Goal: Task Accomplishment & Management: Complete application form

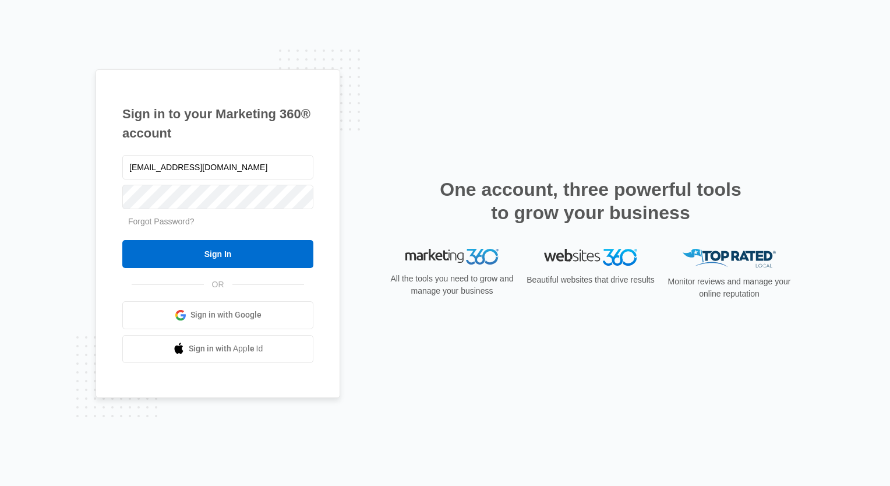
type input "Causey20056@gmail.com"
click at [122, 240] on input "Sign In" at bounding box center [217, 254] width 191 height 28
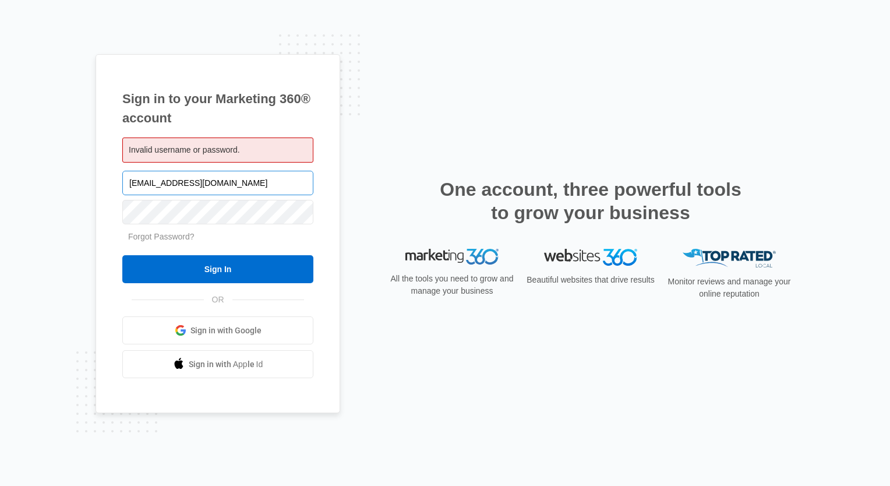
click at [181, 179] on input "Causey20056@gmail.com" at bounding box center [217, 183] width 191 height 24
type input "[EMAIL_ADDRESS][DOMAIN_NAME]"
click at [122, 255] on input "Sign In" at bounding box center [217, 269] width 191 height 28
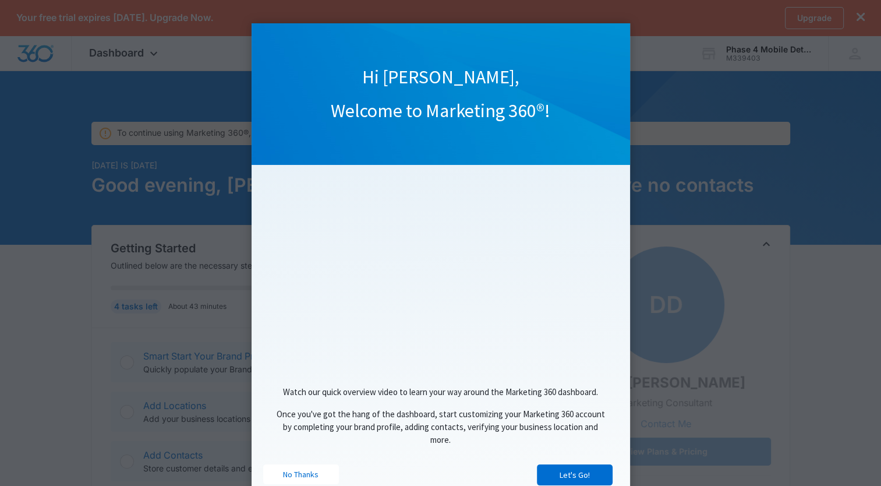
click at [534, 412] on span "Once you've got the hang of the dashboard, start customizing your Marketing 360…" at bounding box center [441, 426] width 329 height 37
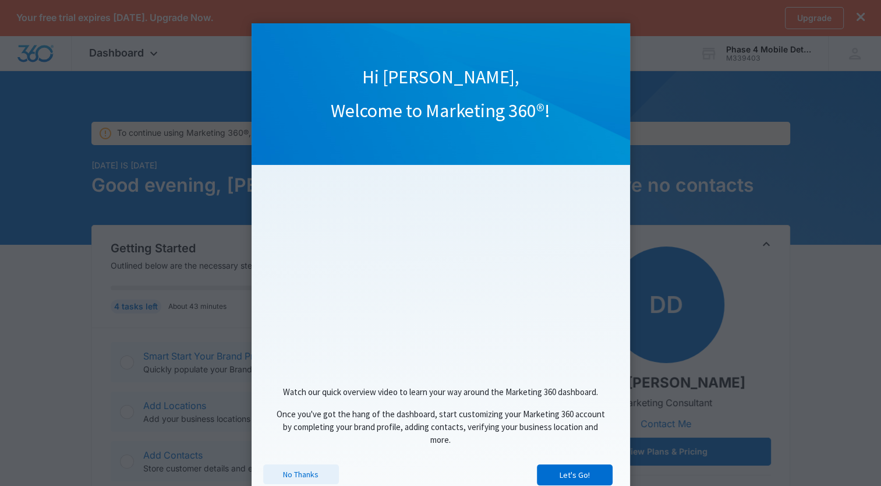
click at [310, 479] on link "No Thanks" at bounding box center [301, 474] width 76 height 20
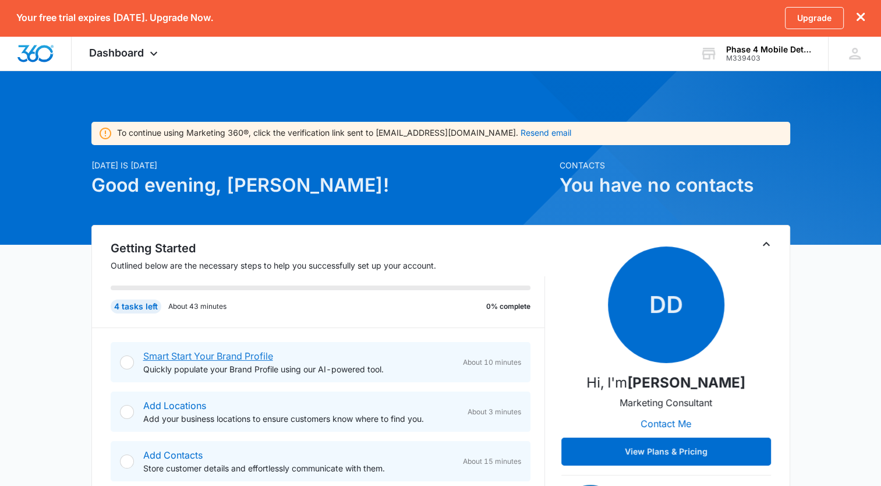
click at [243, 354] on link "Smart Start Your Brand Profile" at bounding box center [208, 356] width 130 height 12
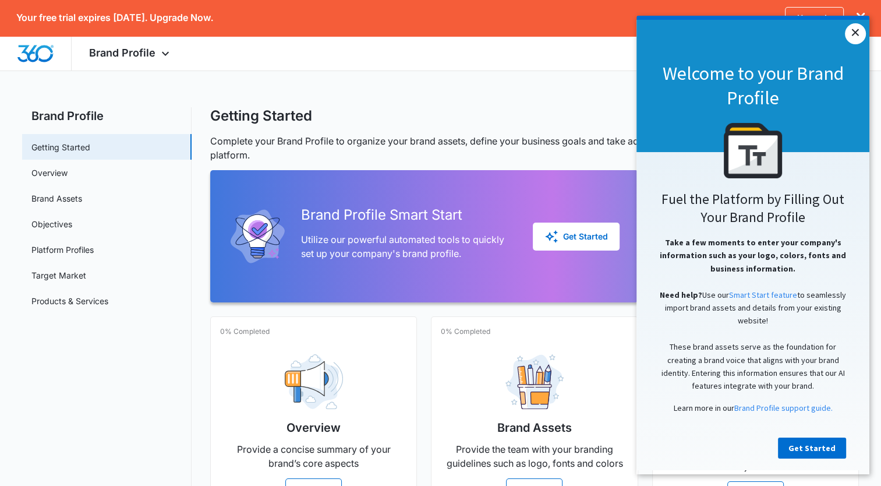
click at [859, 33] on link "×" at bounding box center [855, 33] width 21 height 21
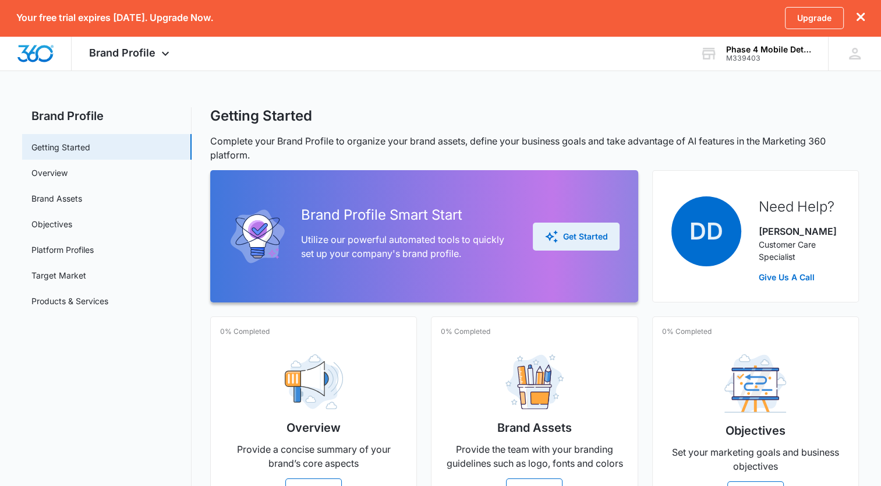
click at [592, 240] on div "Get Started" at bounding box center [576, 236] width 63 height 14
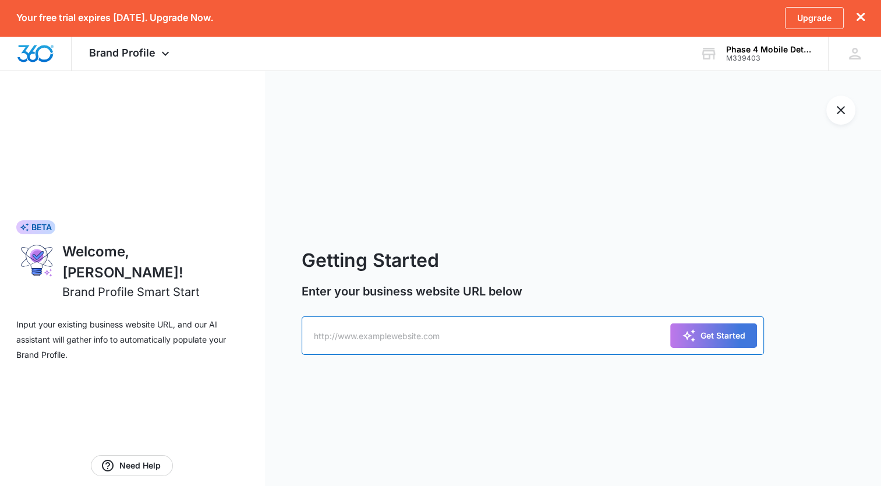
click at [580, 338] on input "text" at bounding box center [533, 335] width 462 height 38
type input "h"
type input "http://www.Phase4MobileDetailing.com"
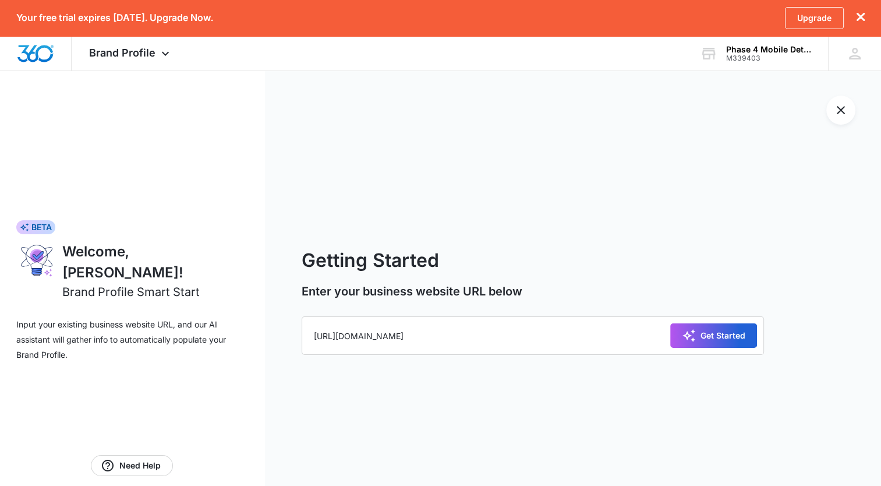
click at [693, 336] on icon "submit" at bounding box center [689, 336] width 14 height 14
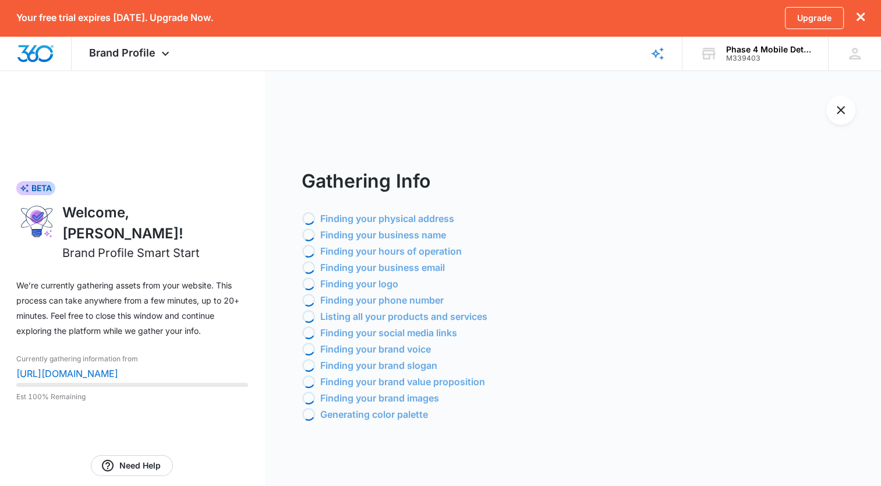
click at [466, 359] on div "Loading Finding your brand slogan" at bounding box center [592, 365] width 580 height 14
click at [148, 383] on progress at bounding box center [132, 385] width 232 height 4
click at [358, 64] on div "Brand Profile Apps Reputation Websites Forms CRM Email Shop Payments POS Ads In…" at bounding box center [440, 53] width 881 height 35
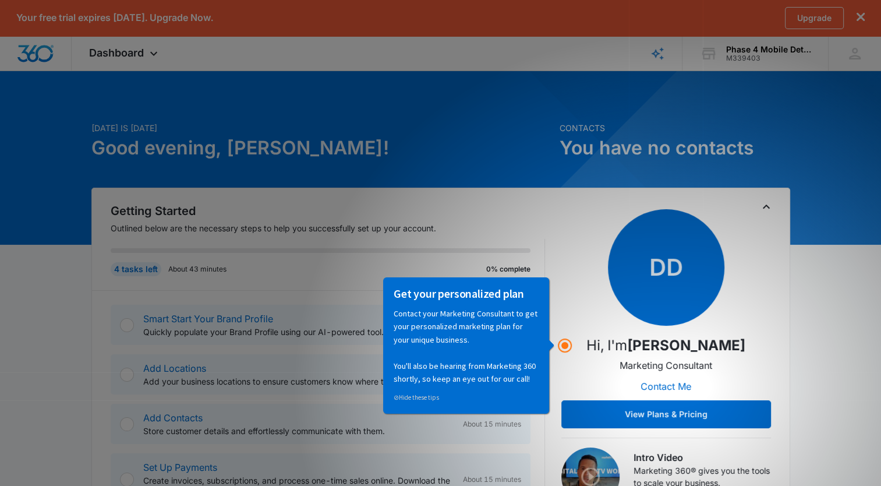
click at [676, 293] on span "DD" at bounding box center [666, 267] width 116 height 116
click at [496, 338] on p "Contact your Marketing Consultant to get your personalized marketing plan for y…" at bounding box center [466, 345] width 145 height 78
click at [606, 192] on div "Getting Started Outlined below are the necessary steps to help you successfully…" at bounding box center [440, 360] width 699 height 344
click at [425, 382] on p "Contact your Marketing Consultant to get your personalized marketing plan for y…" at bounding box center [466, 345] width 145 height 78
click at [422, 396] on link "⊘ Hide these tips" at bounding box center [416, 397] width 45 height 8
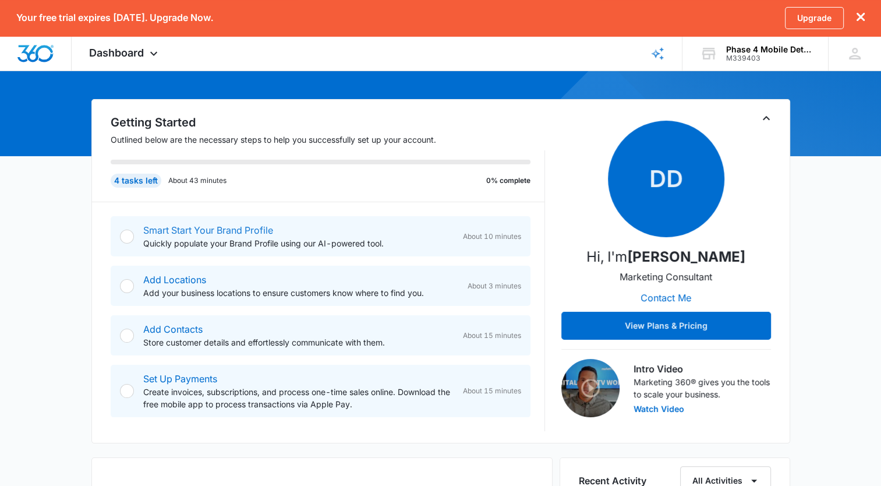
scroll to position [96, 0]
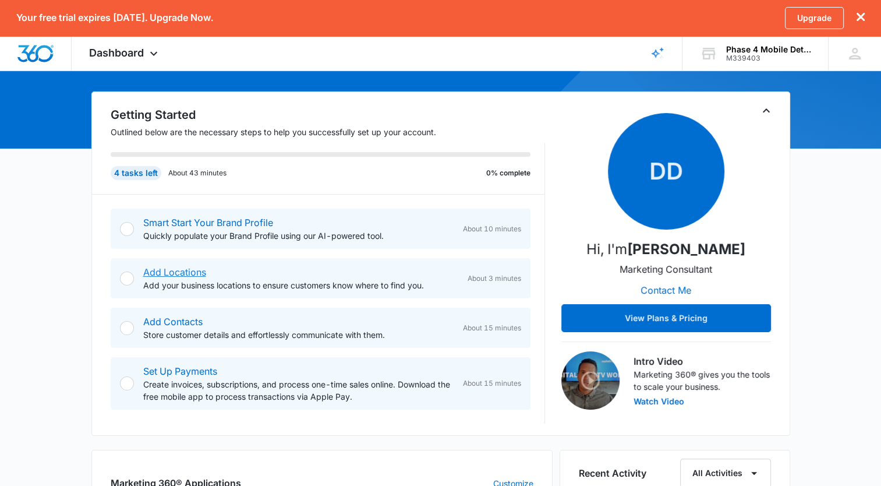
click at [165, 276] on link "Add Locations" at bounding box center [174, 272] width 63 height 12
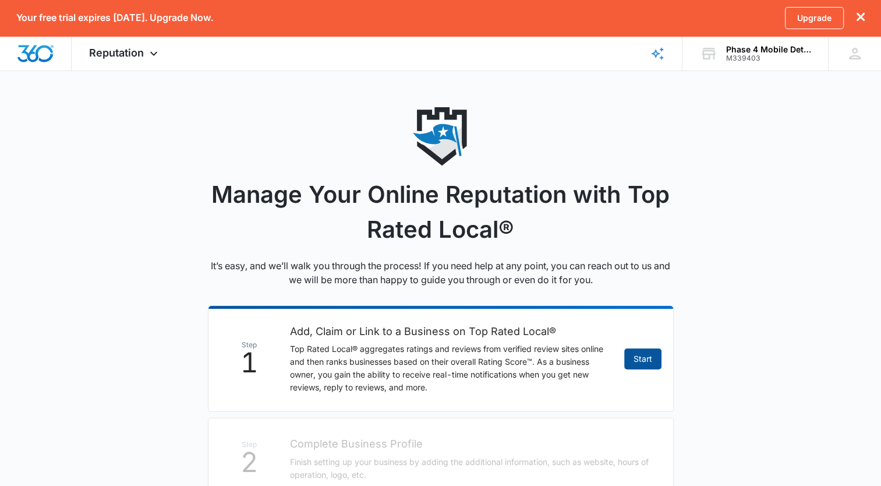
click at [646, 366] on link "Start" at bounding box center [642, 358] width 37 height 21
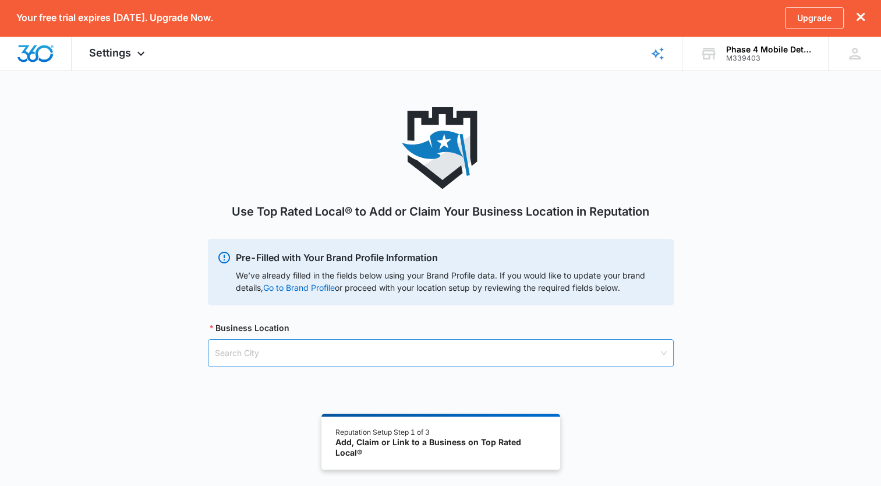
click at [228, 362] on input "search" at bounding box center [437, 353] width 444 height 27
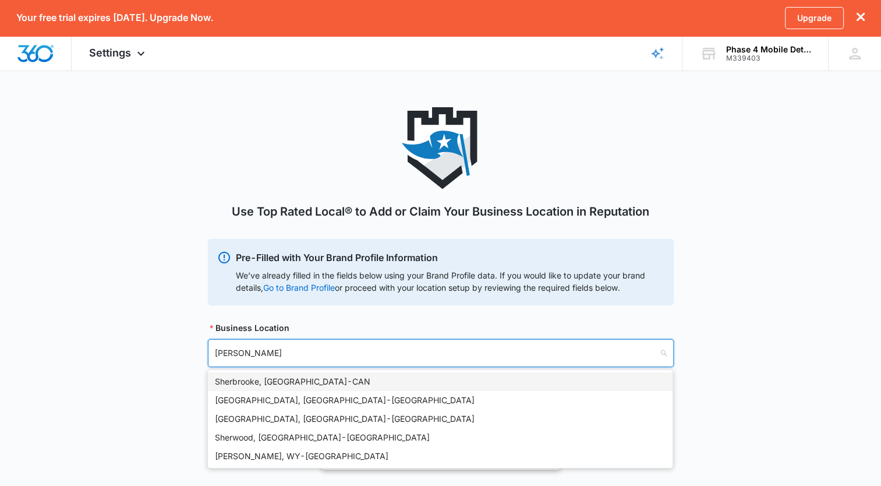
type input "[PERSON_NAME]"
click at [241, 379] on div "Sherman, TX - USA" at bounding box center [440, 381] width 451 height 13
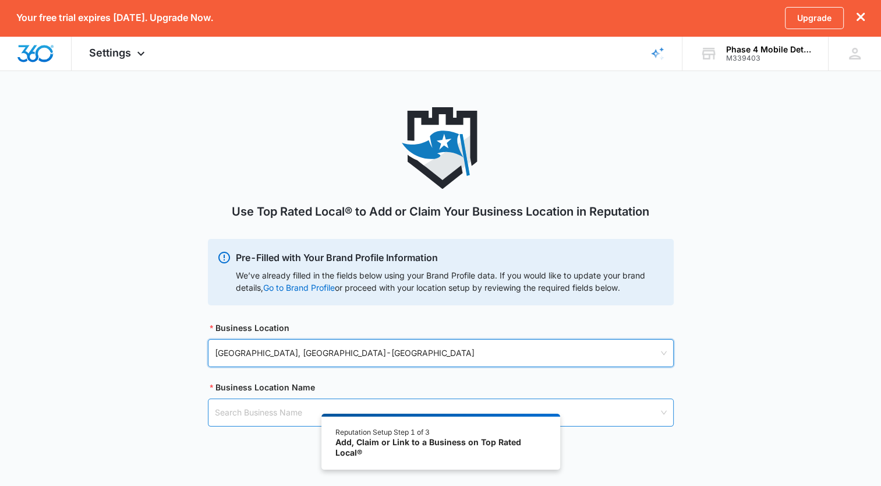
click at [274, 414] on input "search" at bounding box center [437, 412] width 444 height 27
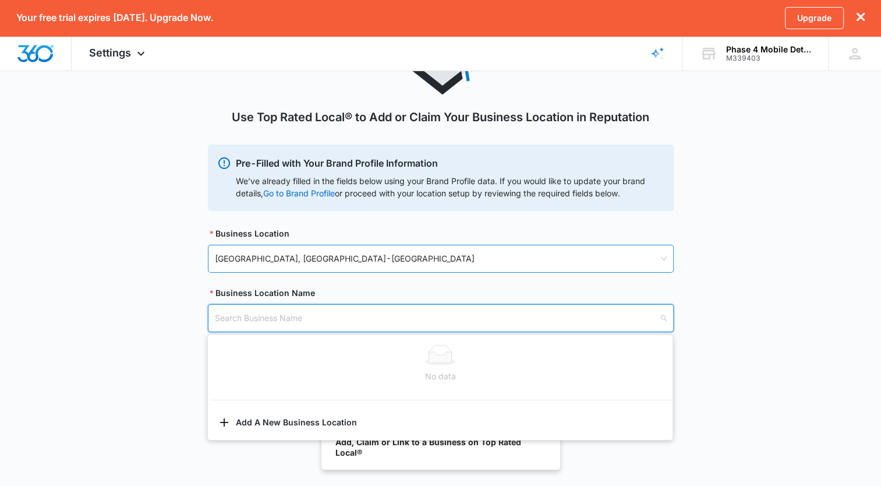
scroll to position [98, 0]
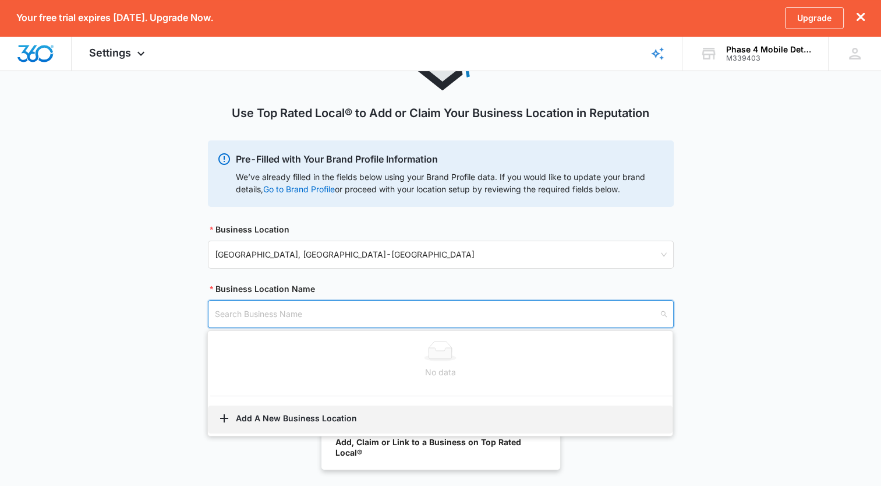
click at [299, 416] on button "Add A New Business Location" at bounding box center [440, 419] width 465 height 28
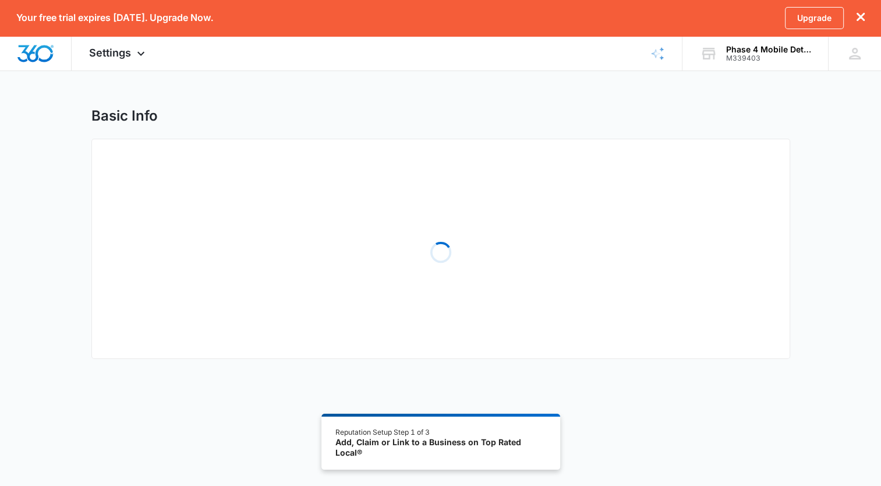
select select "[US_STATE]"
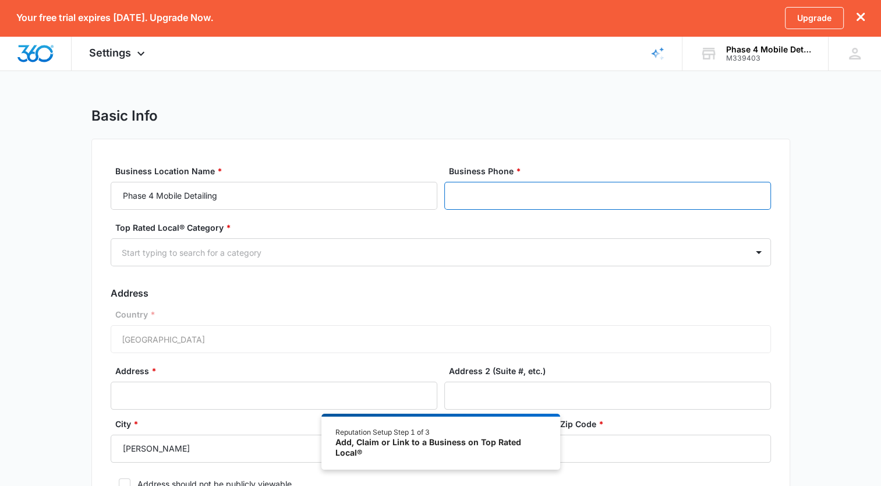
click at [466, 199] on input "Business Phone *" at bounding box center [607, 196] width 327 height 28
type input "[PHONE_NUMBER]"
click at [236, 259] on div at bounding box center [427, 252] width 610 height 15
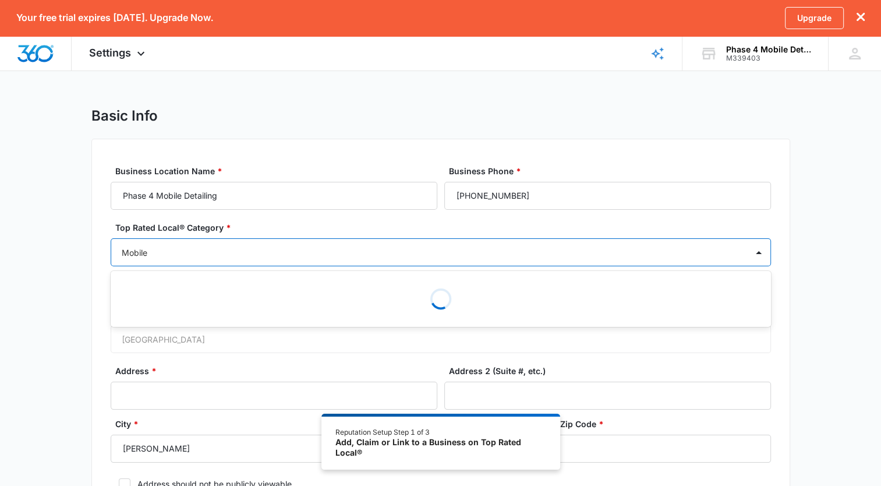
type input "Mobile"
click at [9, 405] on div "Basic Info Business Location Name * Phase 4 Mobile Detailing Business Phone * (…" at bounding box center [440, 335] width 881 height 456
drag, startPoint x: 204, startPoint y: 234, endPoint x: 212, endPoint y: 248, distance: 16.2
click at [212, 248] on div "Top Rated Local® Category * Start typing to search for a category" at bounding box center [441, 243] width 661 height 45
click at [213, 249] on div at bounding box center [427, 252] width 610 height 15
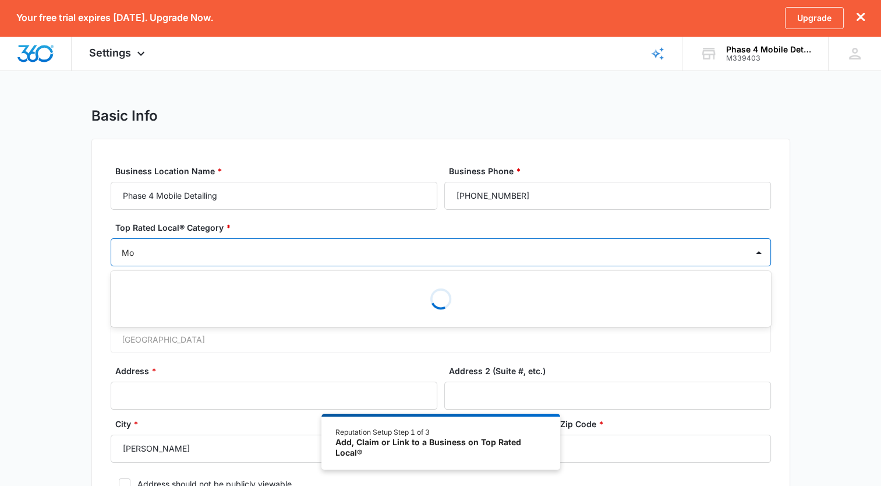
type input "M"
type input "a"
type input "Detail"
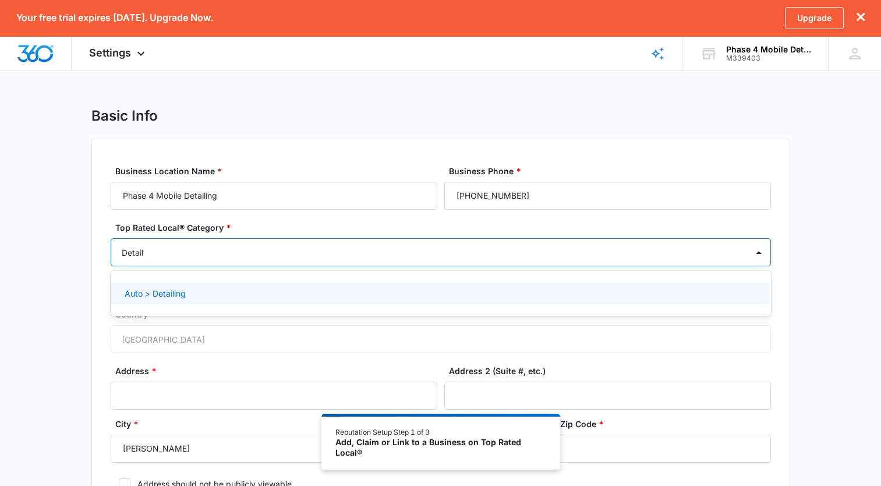
click at [210, 292] on div "Auto > Detailing" at bounding box center [440, 293] width 630 height 12
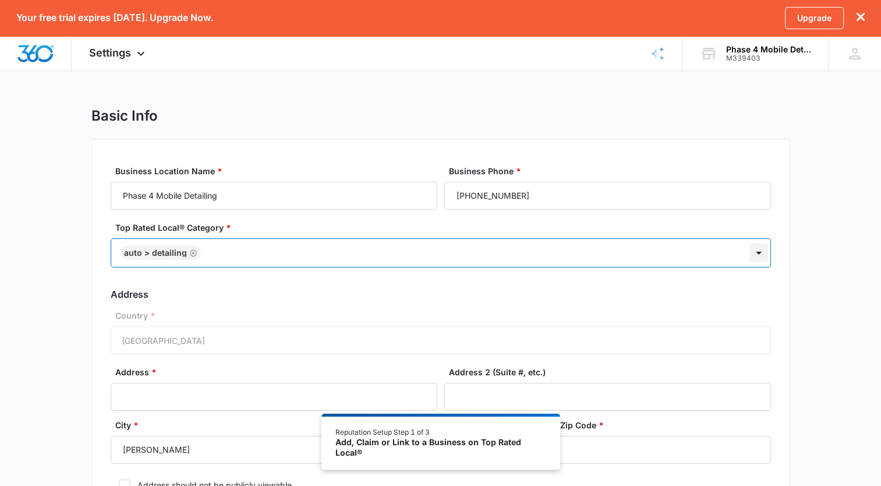
click at [762, 253] on div at bounding box center [759, 252] width 19 height 19
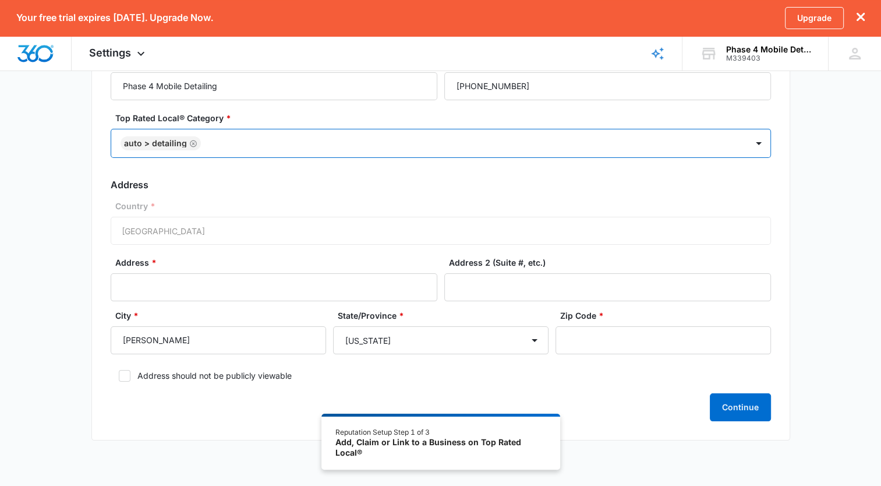
scroll to position [110, 0]
click at [212, 291] on input "Address *" at bounding box center [274, 287] width 327 height 28
type input "[STREET_ADDRESS][PERSON_NAME]"
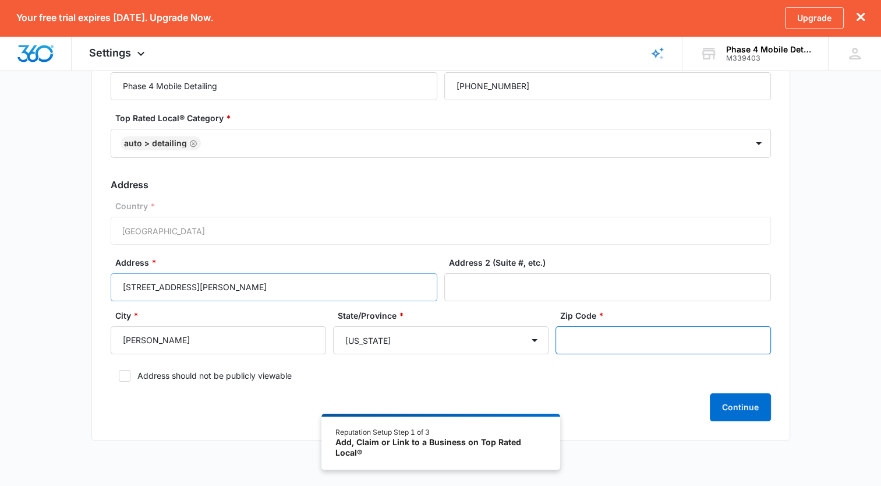
type input "75092"
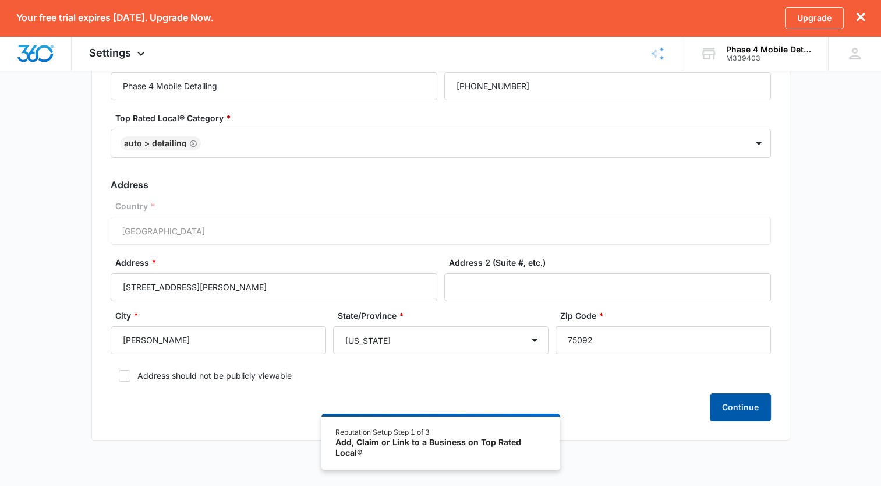
click at [723, 402] on button "Continue" at bounding box center [740, 407] width 61 height 28
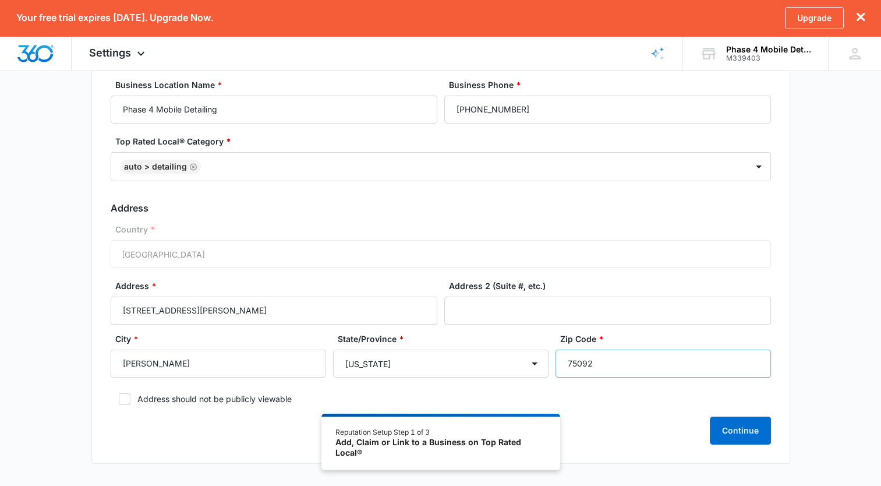
scroll to position [90, 0]
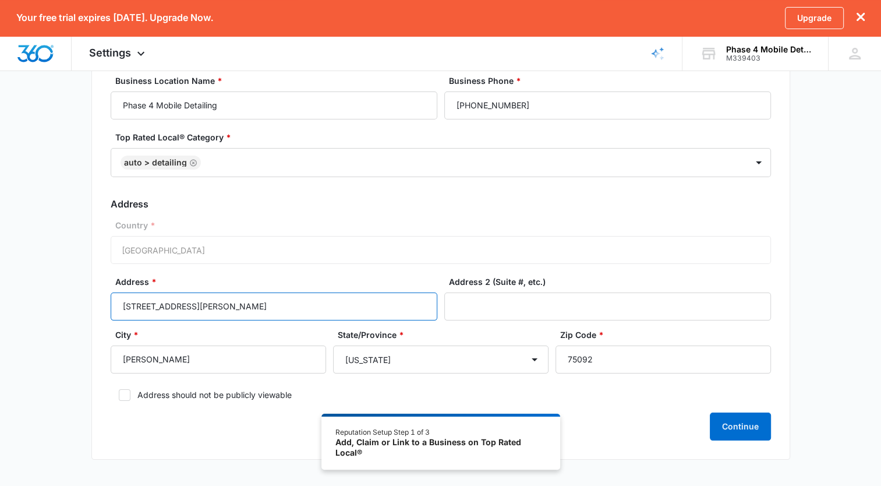
click at [307, 302] on input "[STREET_ADDRESS][PERSON_NAME]" at bounding box center [274, 306] width 327 height 28
click at [757, 426] on button "Continue" at bounding box center [740, 426] width 61 height 28
click at [447, 22] on p "Failed to update." at bounding box center [450, 20] width 72 height 14
click at [743, 429] on button "Continue" at bounding box center [740, 426] width 61 height 28
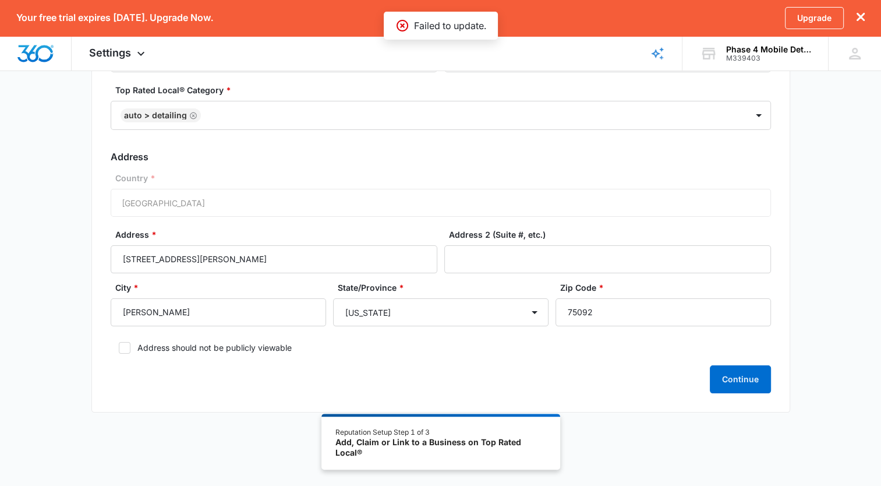
scroll to position [0, 0]
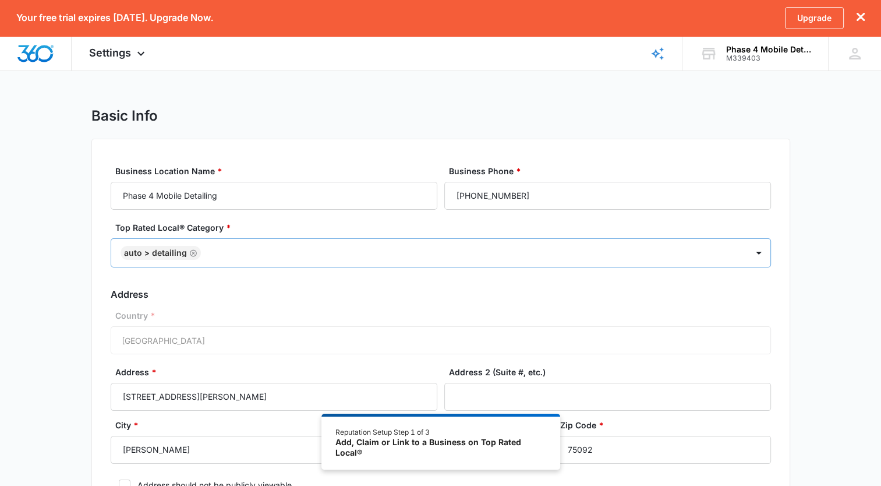
click at [224, 257] on div at bounding box center [468, 253] width 528 height 15
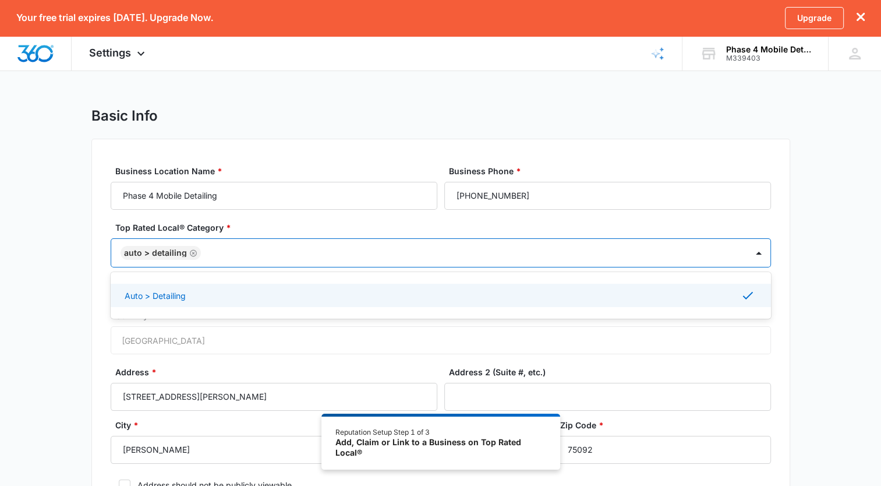
click at [223, 255] on div at bounding box center [468, 253] width 528 height 15
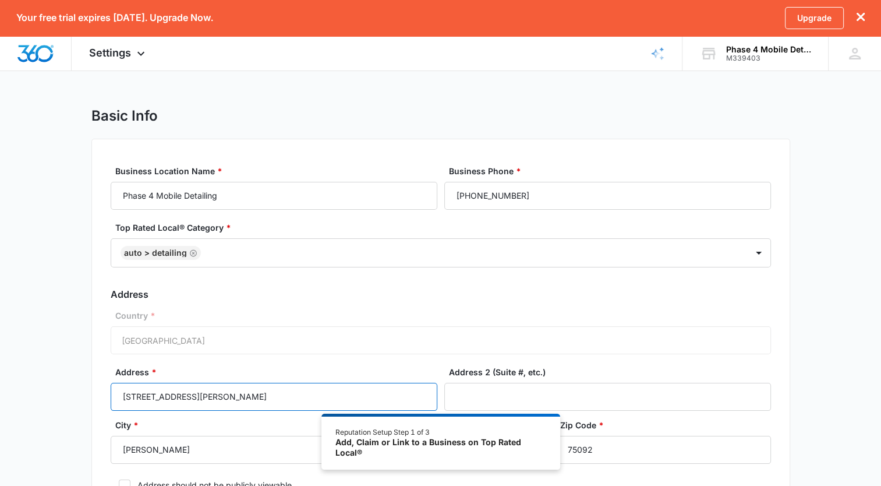
click at [204, 393] on input "[STREET_ADDRESS][PERSON_NAME]" at bounding box center [274, 397] width 327 height 28
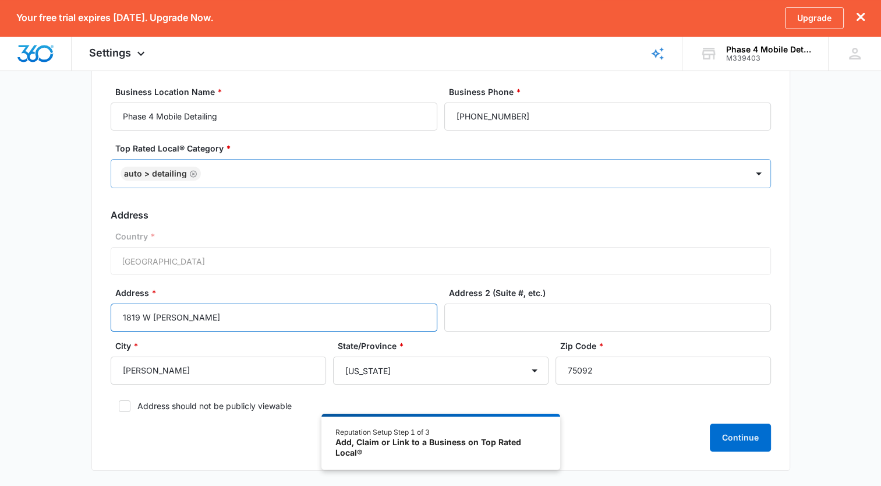
scroll to position [137, 0]
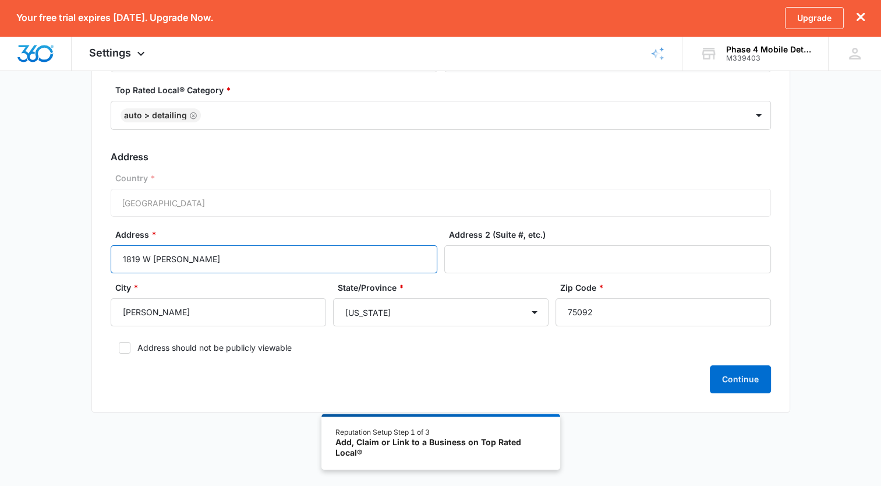
type input "1819 W Scott"
click at [128, 345] on icon at bounding box center [124, 348] width 10 height 10
click at [119, 345] on input "Address should not be publicly viewable" at bounding box center [115, 348] width 8 height 8
checkbox input "true"
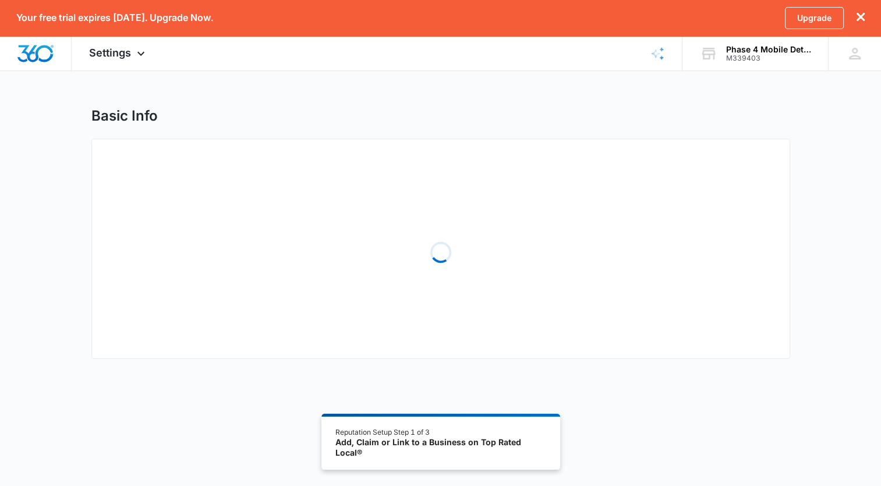
select select "[US_STATE]"
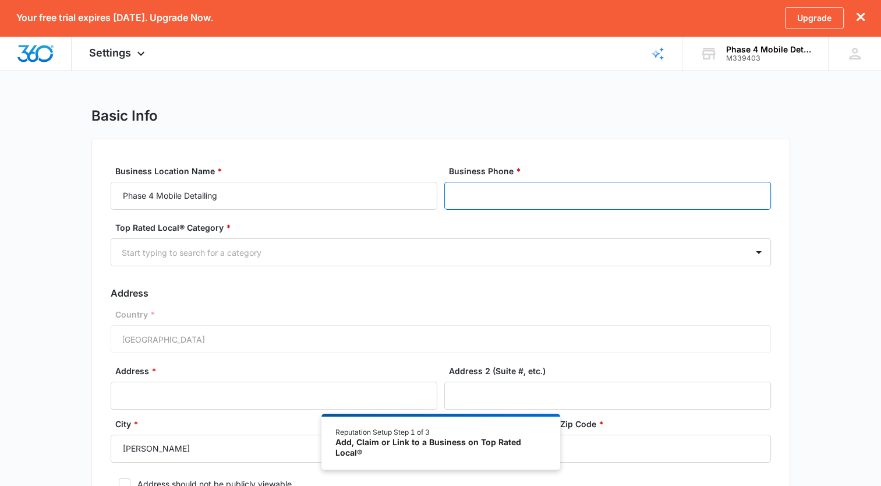
click at [489, 199] on input "Business Phone *" at bounding box center [607, 196] width 327 height 28
type input "[PHONE_NUMBER]"
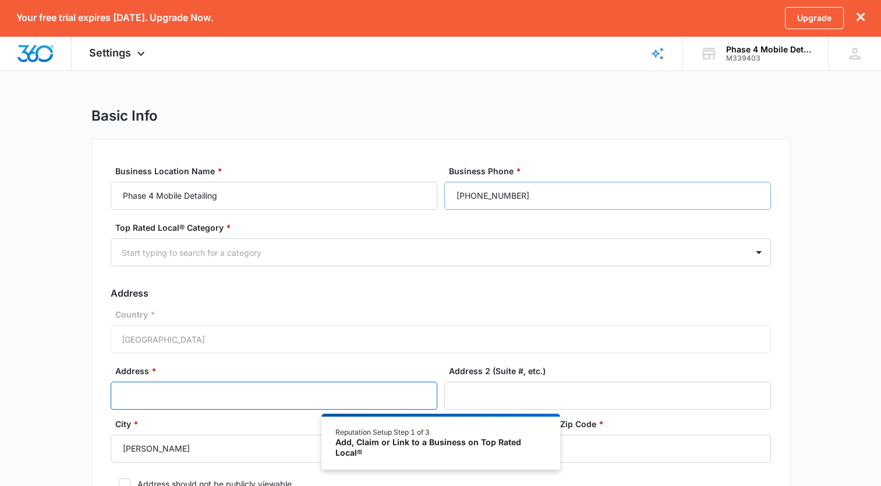
type input "[STREET_ADDRESS][PERSON_NAME]"
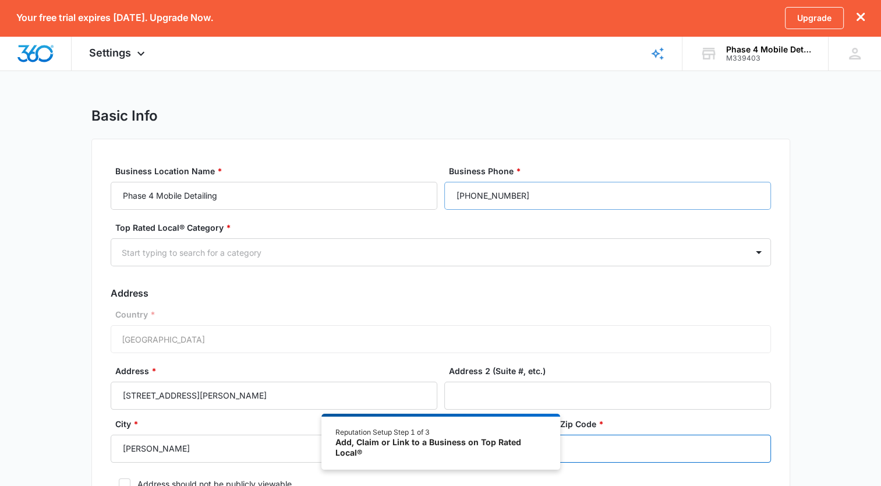
type input "75092"
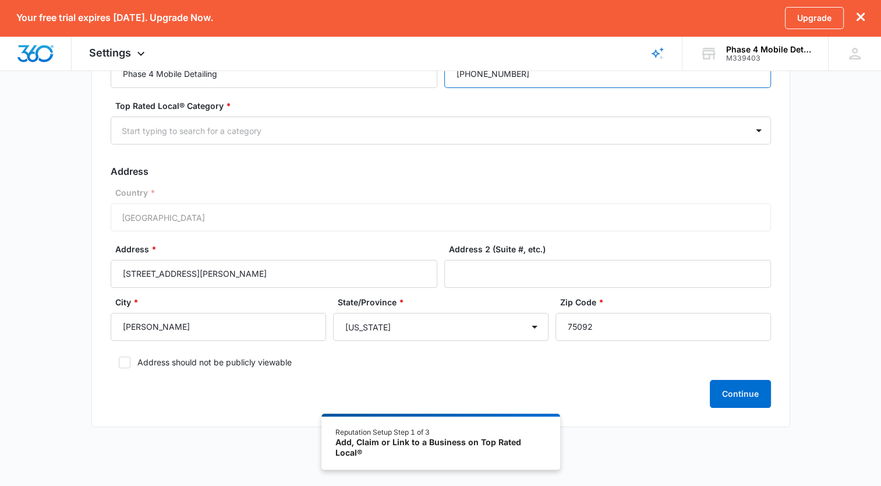
scroll to position [122, 0]
click at [119, 361] on icon at bounding box center [124, 361] width 10 height 10
click at [119, 361] on input "Address should not be publicly viewable" at bounding box center [115, 362] width 8 height 8
checkbox input "true"
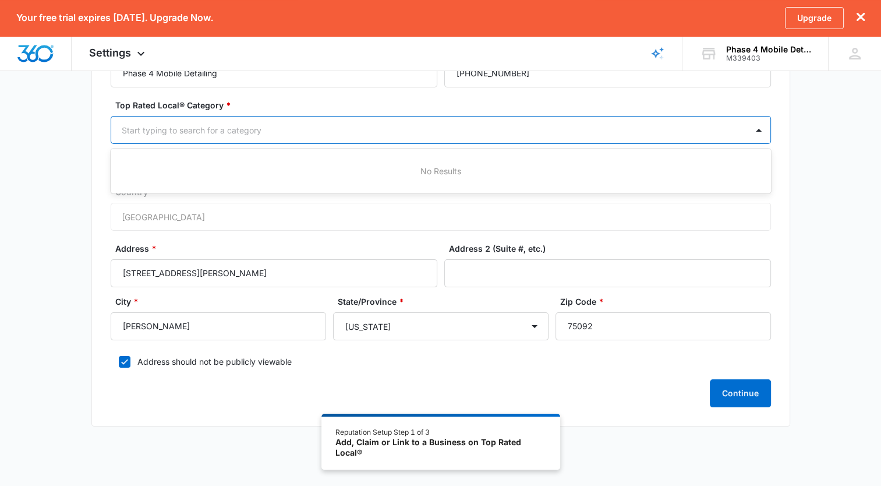
click at [213, 134] on div at bounding box center [427, 130] width 610 height 15
type input "a"
type input "detailing"
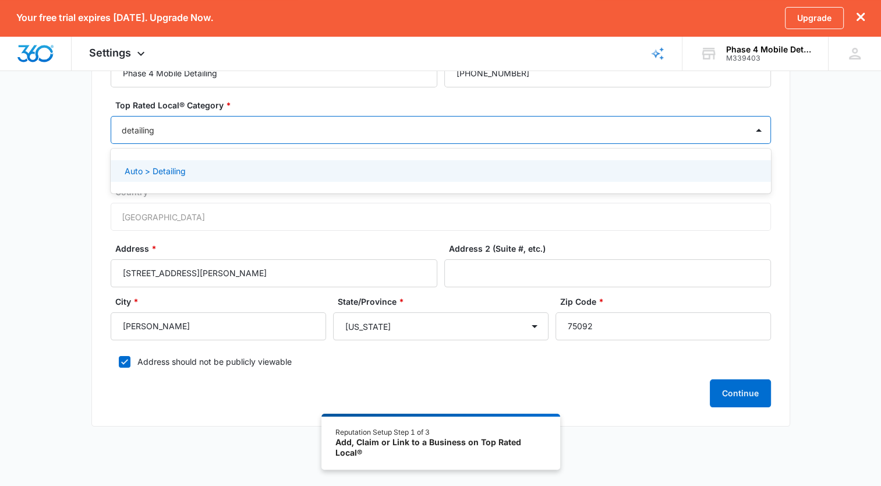
click at [168, 174] on p "Auto > Detailing" at bounding box center [155, 171] width 61 height 12
click at [747, 389] on button "Continue" at bounding box center [740, 394] width 61 height 28
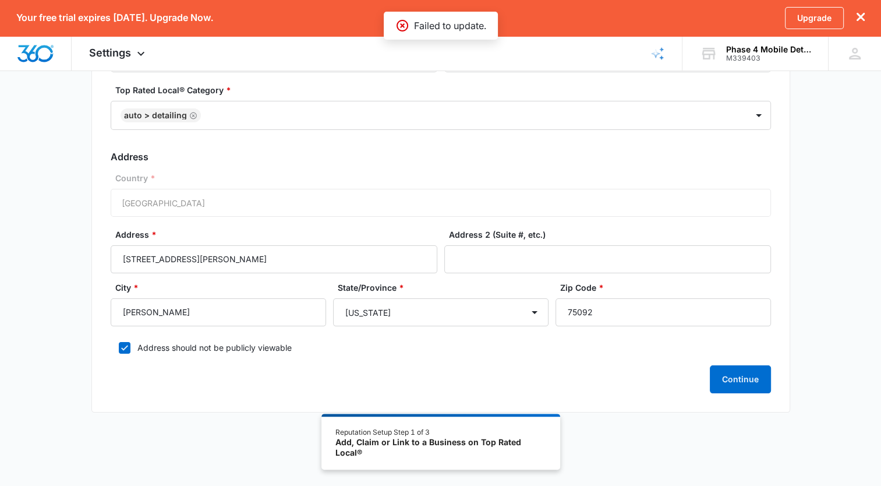
scroll to position [0, 0]
